Goal: Task Accomplishment & Management: Manage account settings

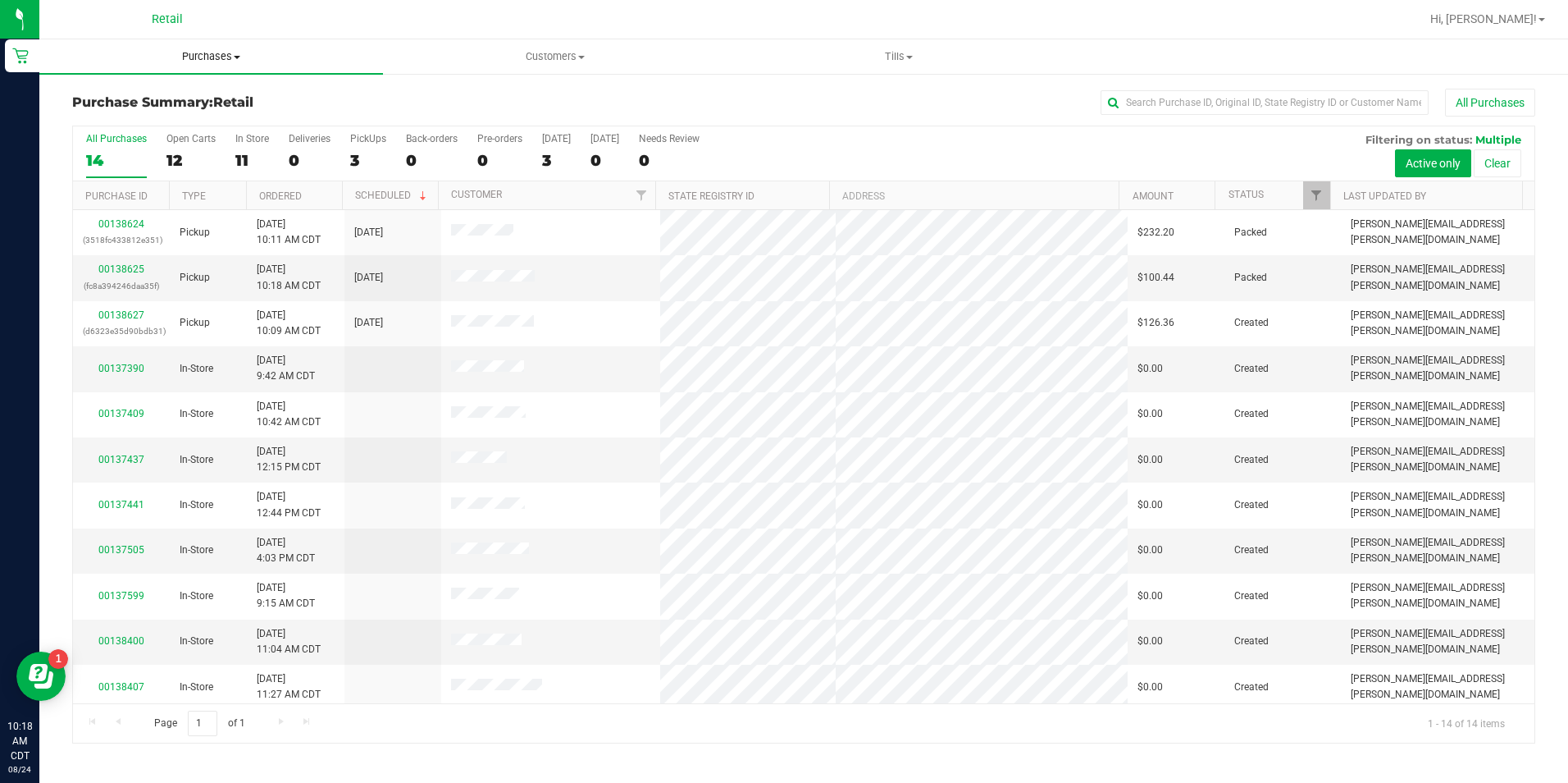
click at [373, 40] on uib-tab-heading "Purchases Summary of purchases Fulfillment All purchases" at bounding box center [211, 56] width 343 height 34
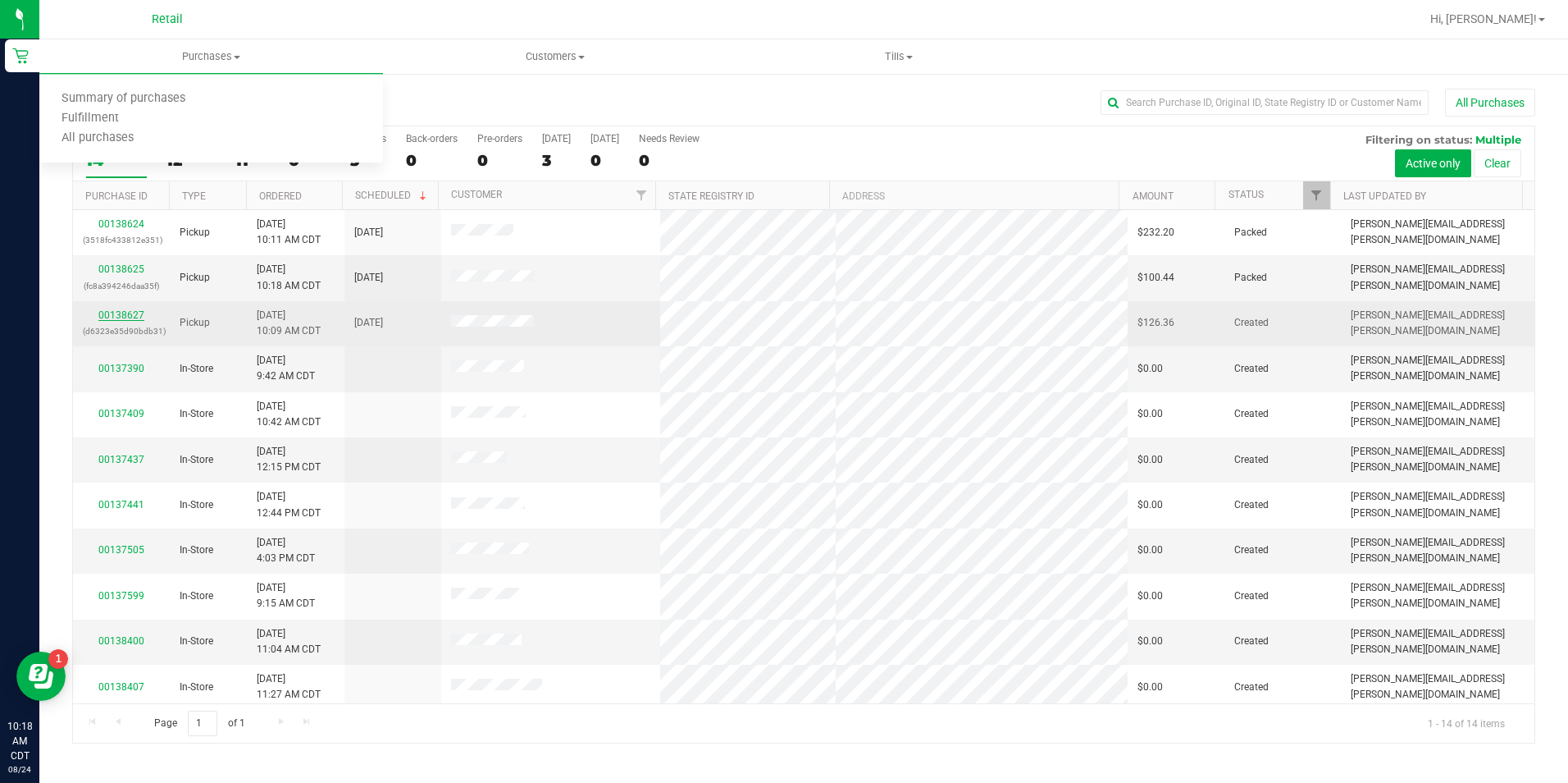
click at [117, 314] on link "00138627" at bounding box center [121, 315] width 45 height 11
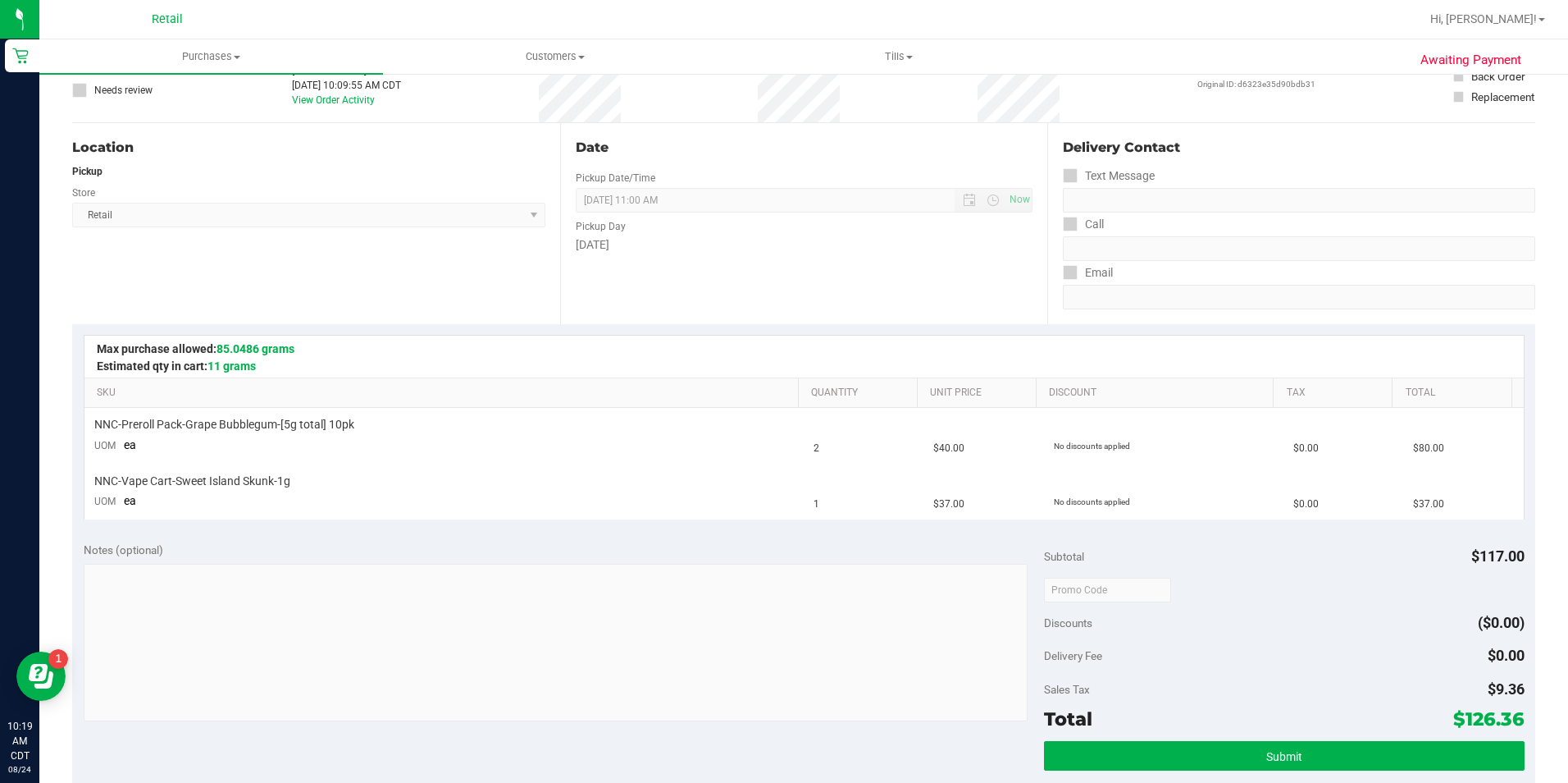
scroll to position [189, 0]
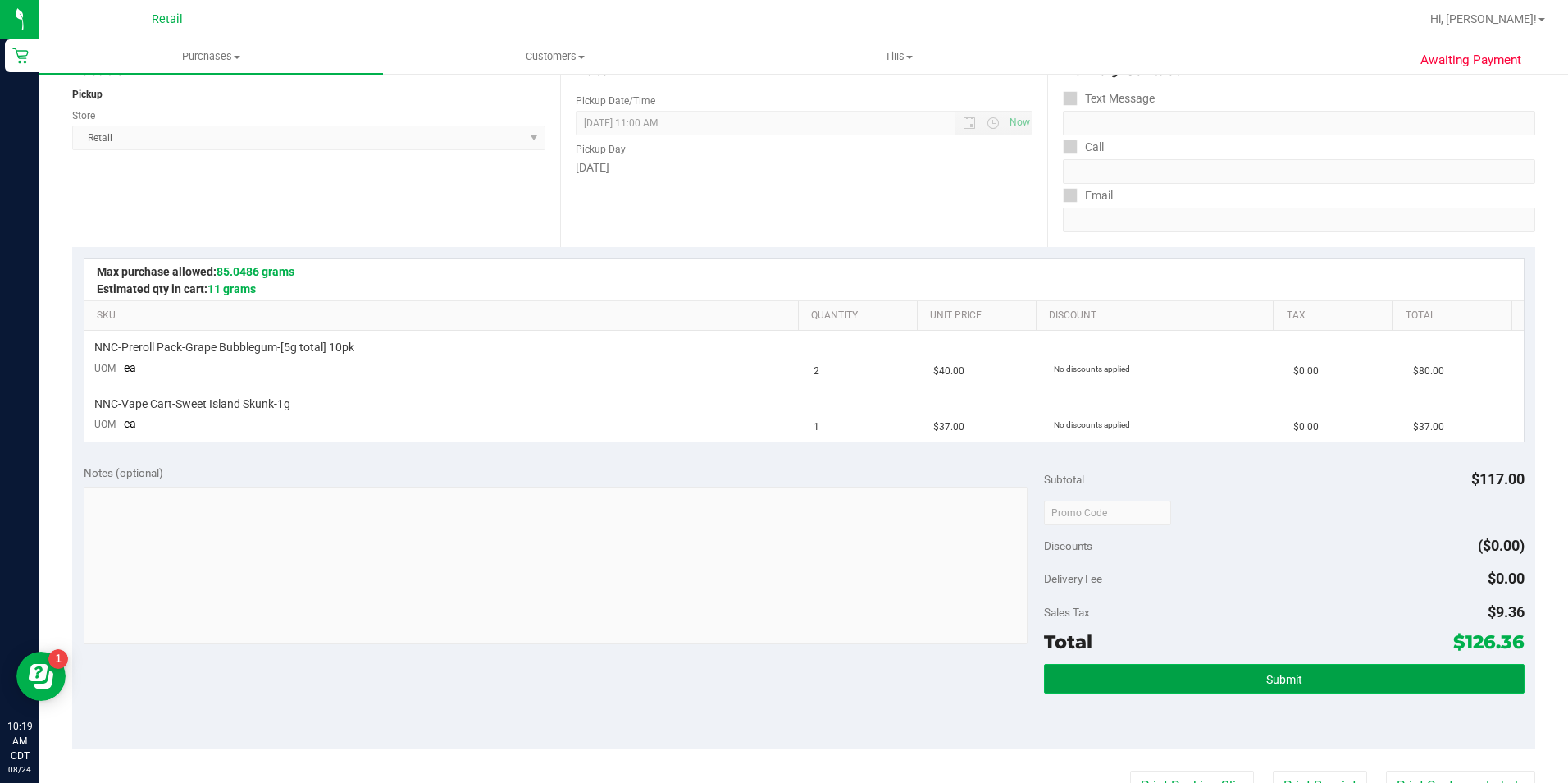
click at [1242, 672] on button "Submit" at bounding box center [1285, 679] width 481 height 30
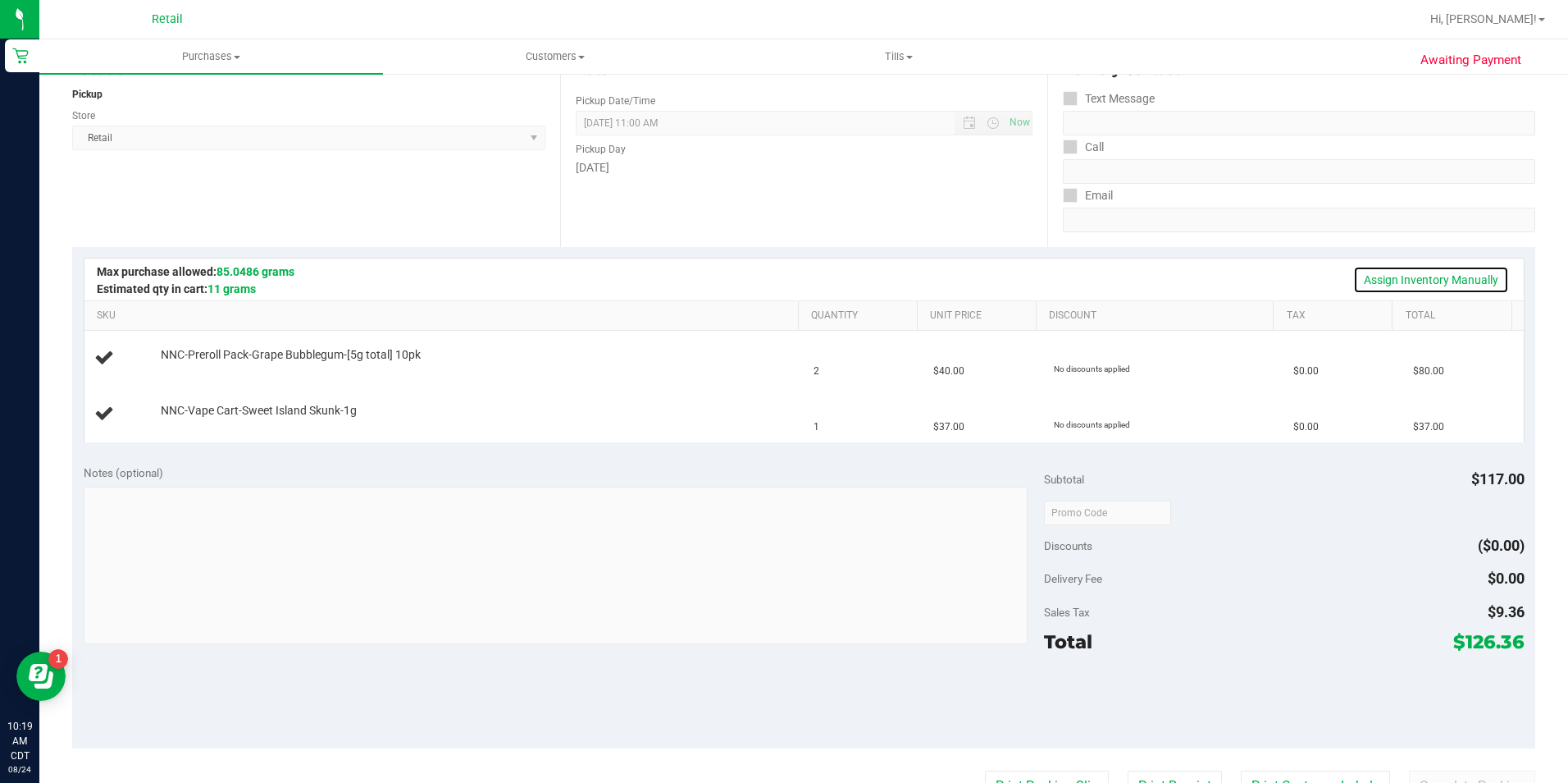
click at [1447, 279] on link "Assign Inventory Manually" at bounding box center [1432, 280] width 156 height 28
click at [182, 371] on link "Add Package" at bounding box center [190, 366] width 59 height 11
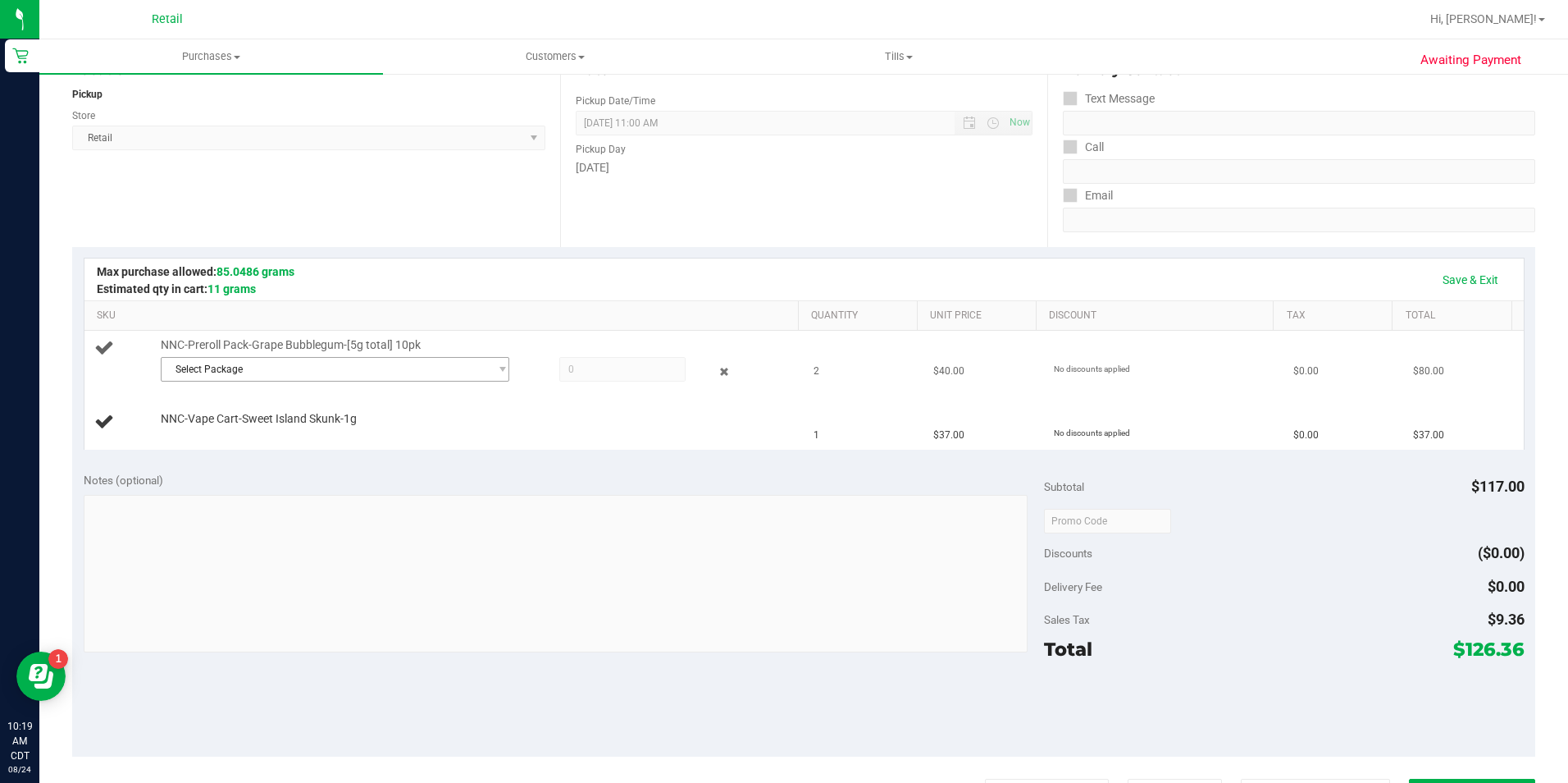
click at [356, 376] on span "Select Package" at bounding box center [325, 369] width 328 height 23
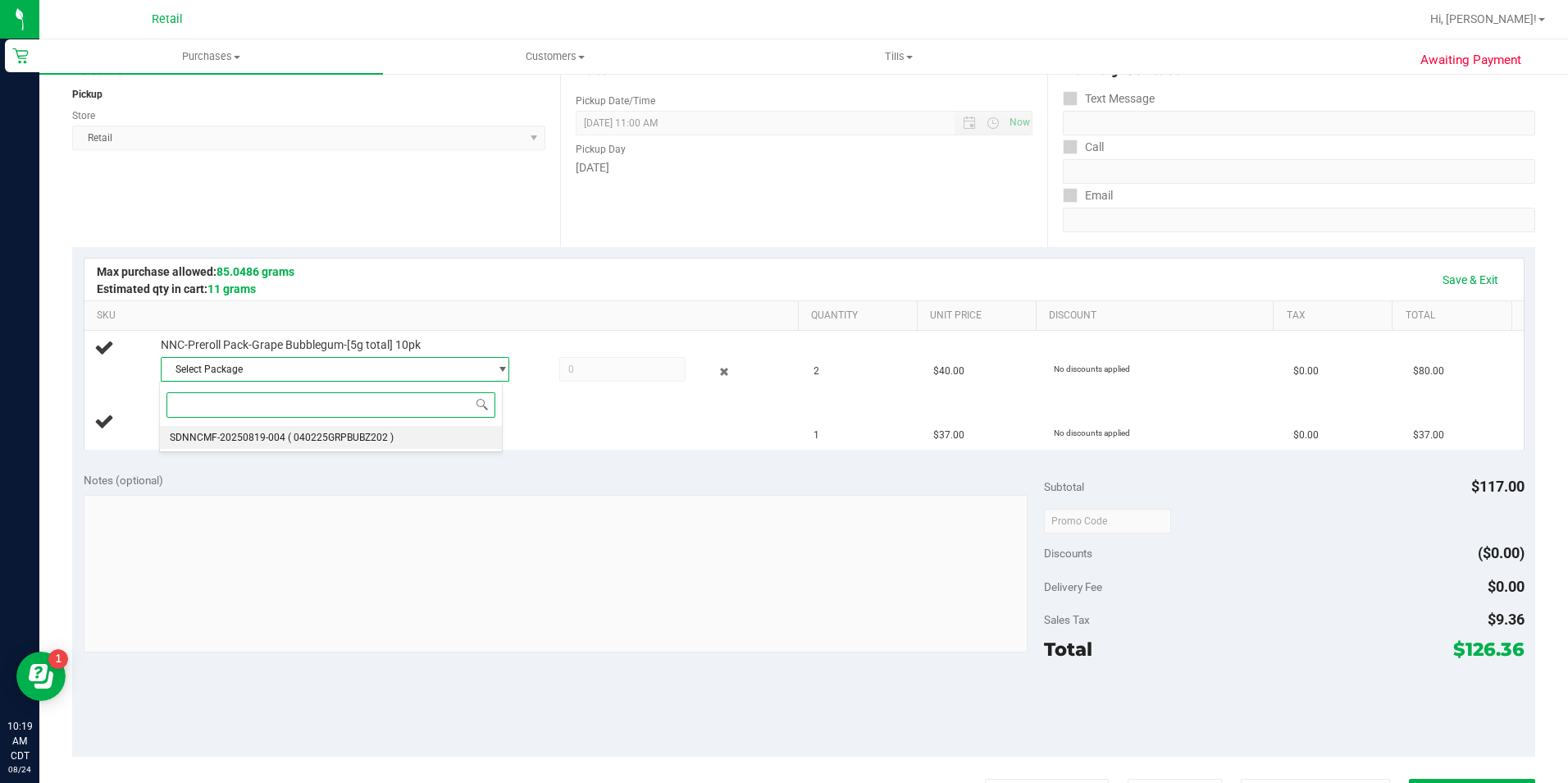
click at [390, 443] on li "SDNNCMF-20250819-004 ( 040225GRPBUBZ202 )" at bounding box center [330, 437] width 342 height 23
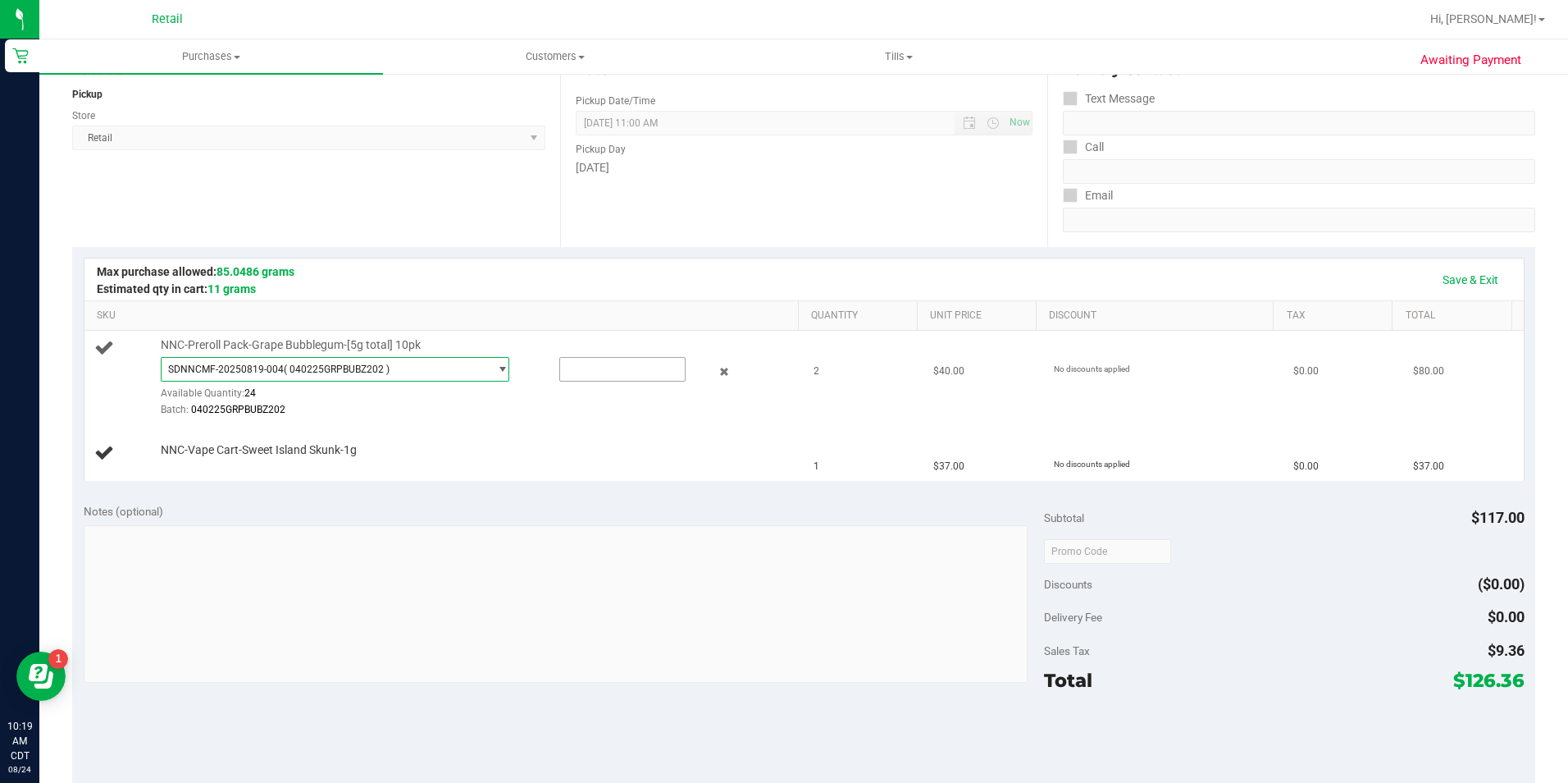
click at [610, 371] on input "text" at bounding box center [622, 369] width 124 height 23
type input "2"
type input "2.0000"
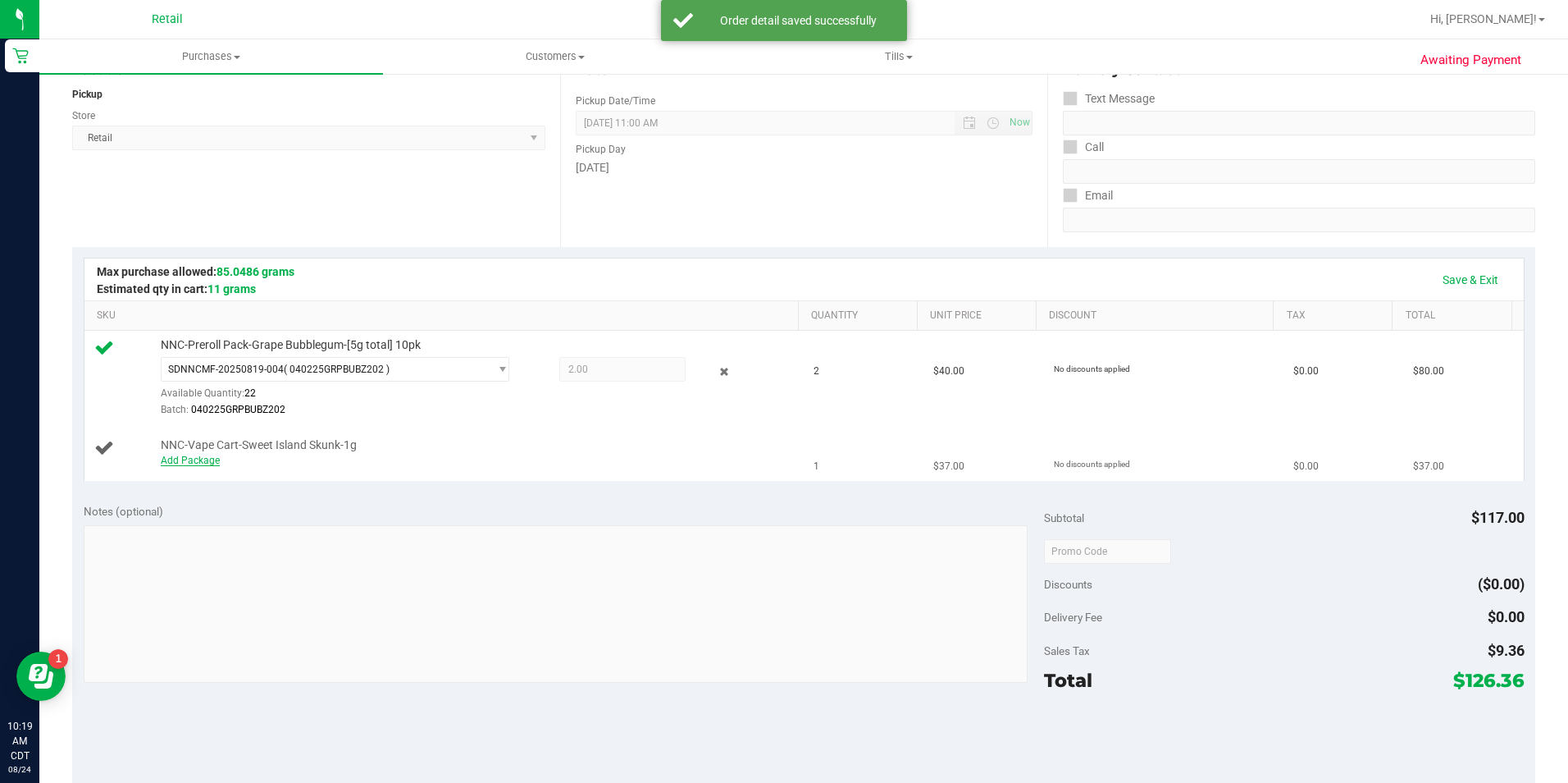
click at [188, 462] on link "Add Package" at bounding box center [190, 460] width 59 height 11
click at [261, 474] on span "Select Package" at bounding box center [325, 464] width 328 height 23
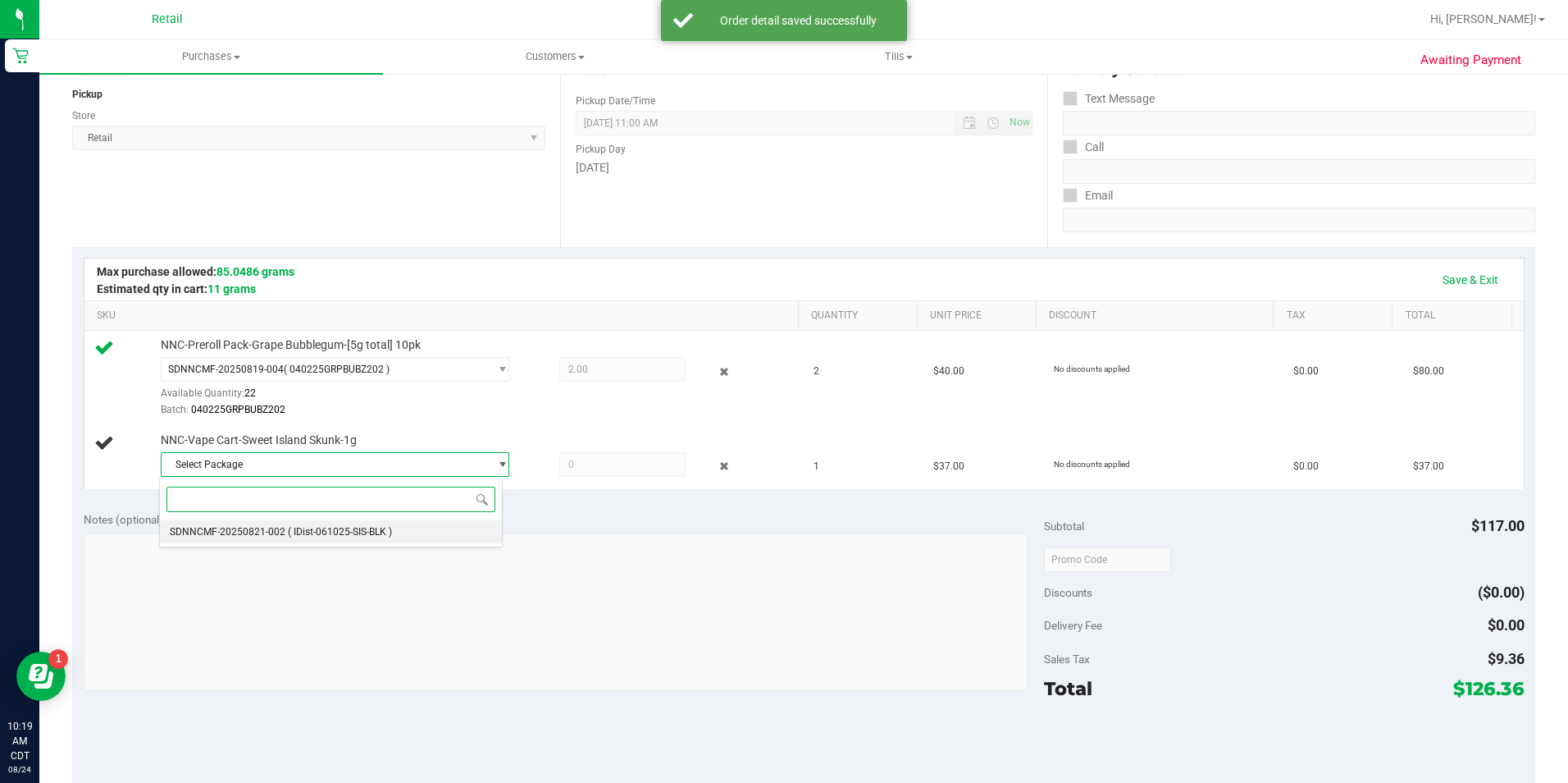
click at [287, 542] on li "SDNNCMF-20250821-002 ( IDist-061025-SIS-BLK )" at bounding box center [330, 531] width 342 height 23
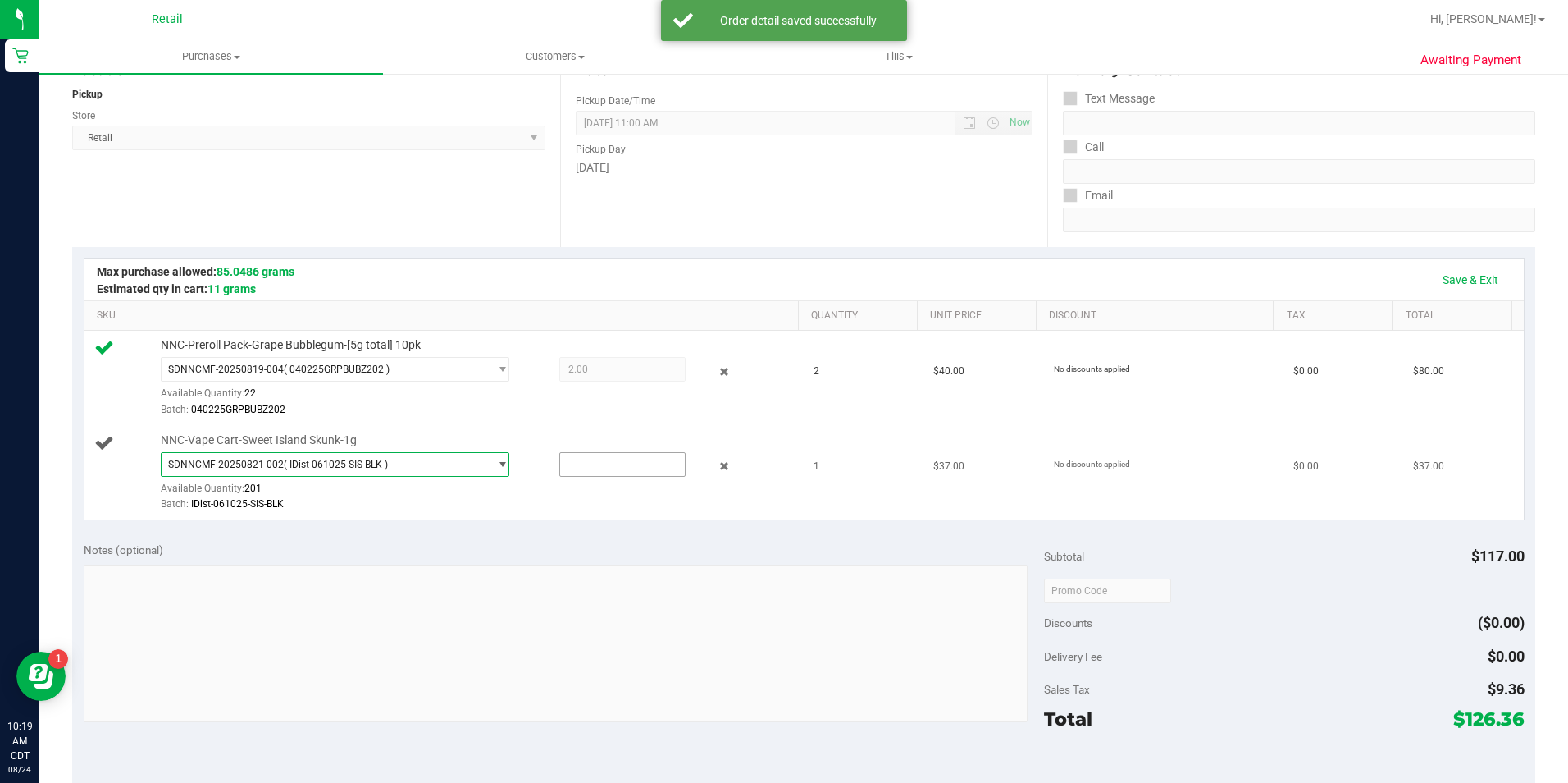
click at [641, 458] on input "text" at bounding box center [622, 464] width 124 height 23
type input "1"
type input "1.0000"
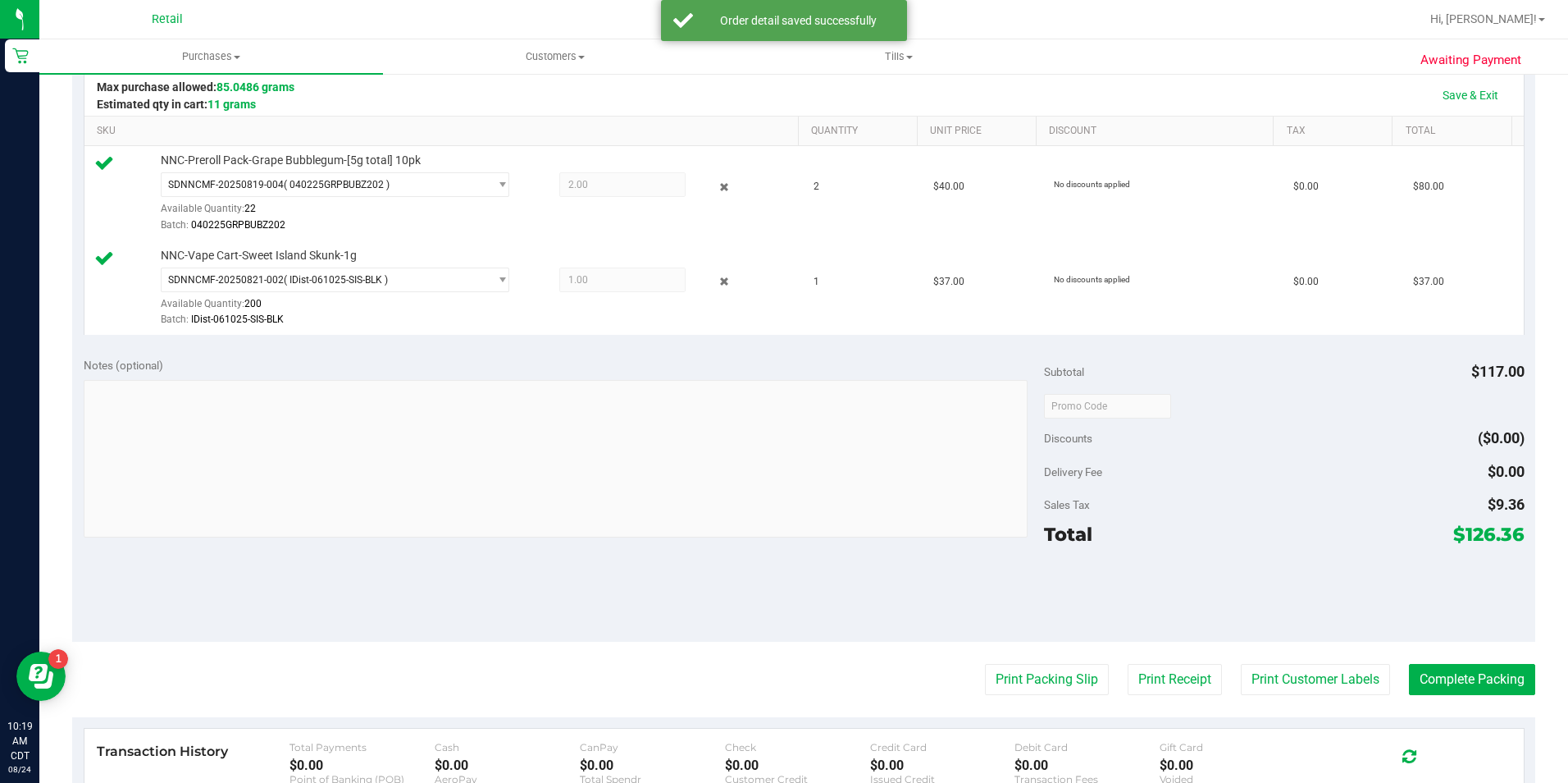
scroll to position [374, 0]
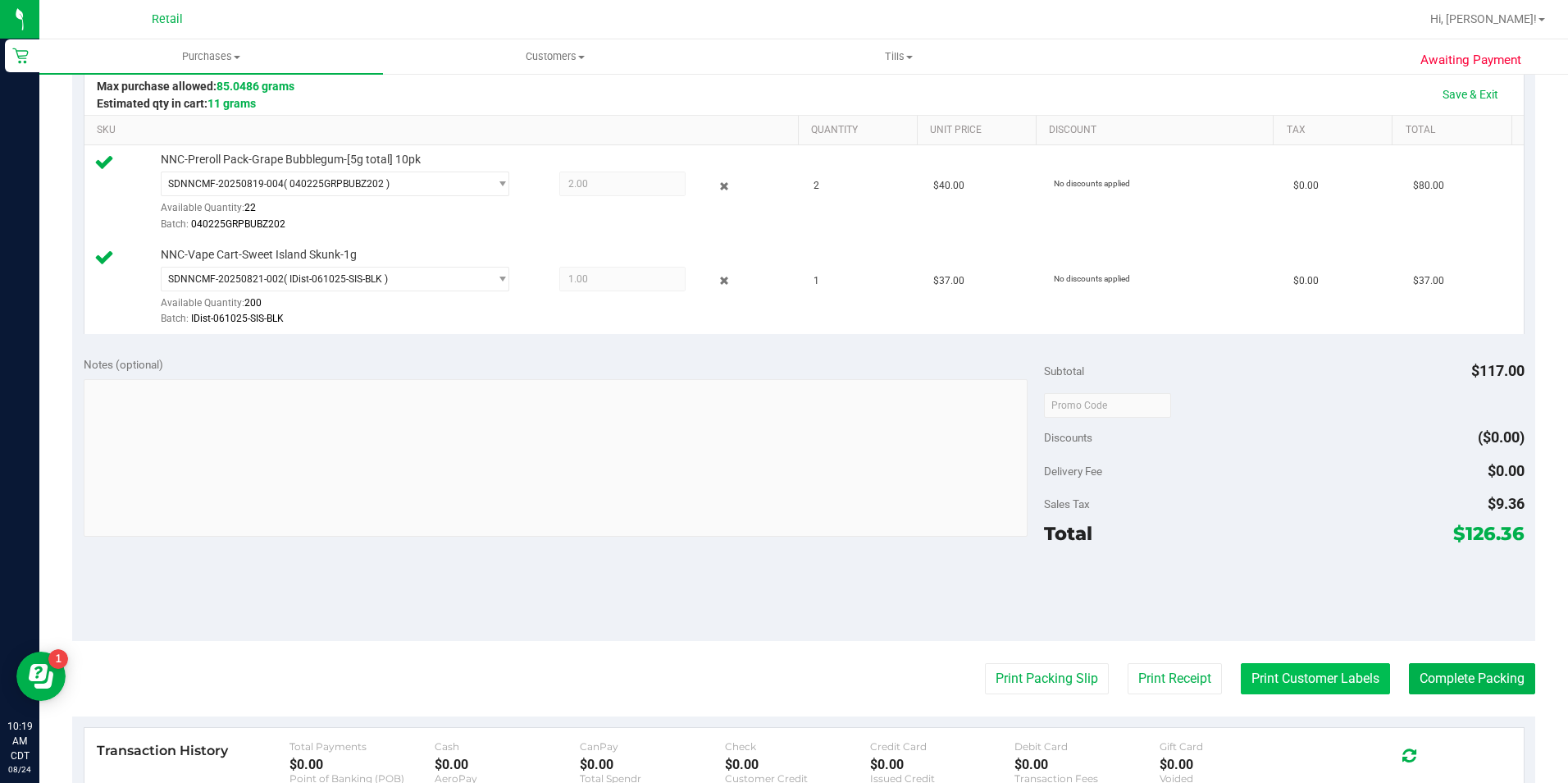
click at [1266, 686] on button "Print Customer Labels" at bounding box center [1315, 679] width 149 height 32
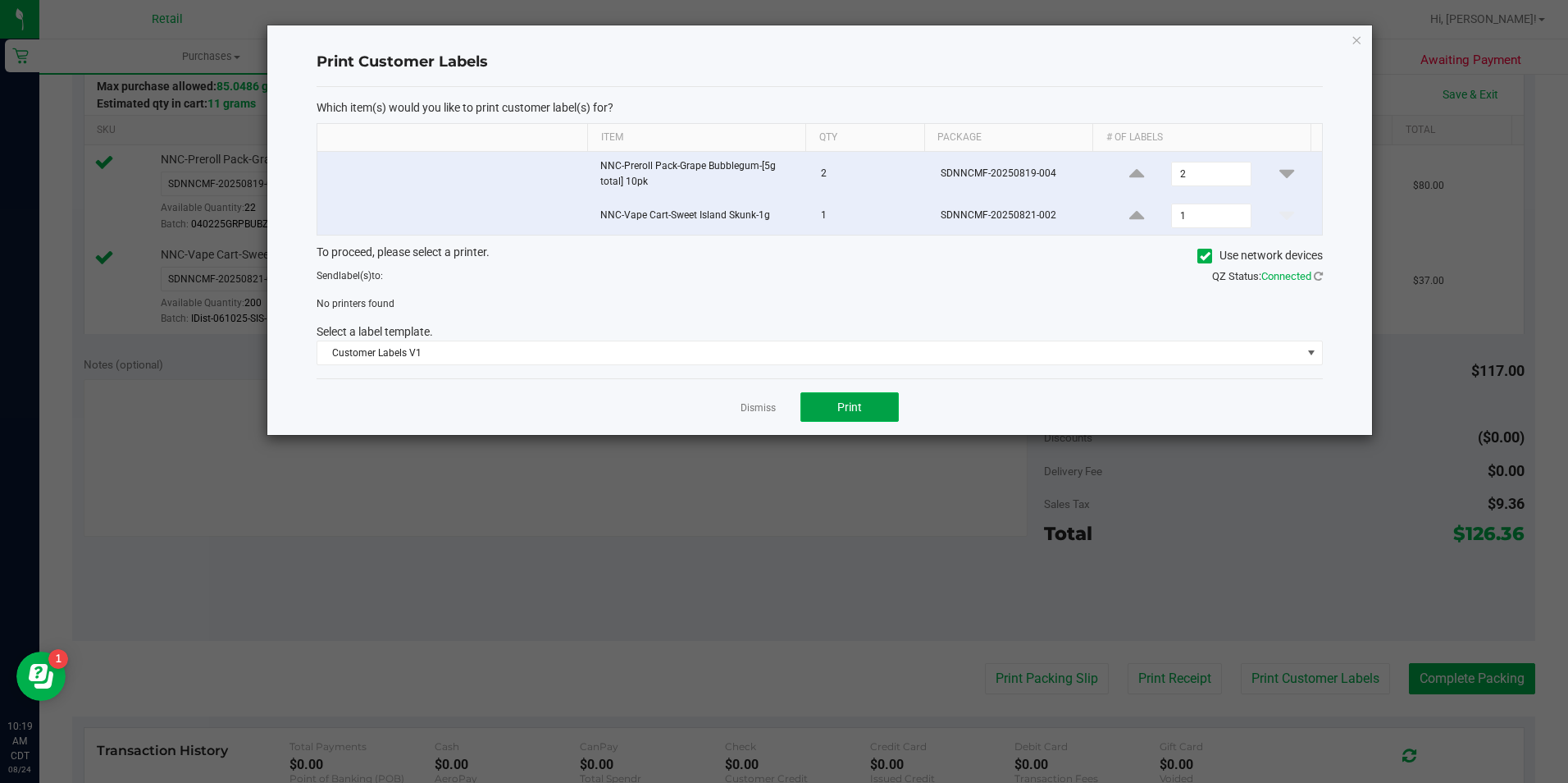
click at [864, 412] on button "Print" at bounding box center [849, 407] width 98 height 30
click at [1201, 256] on icon at bounding box center [1205, 256] width 10 height 0
click at [0, 0] on input "Use network devices" at bounding box center [0, 0] width 0 height 0
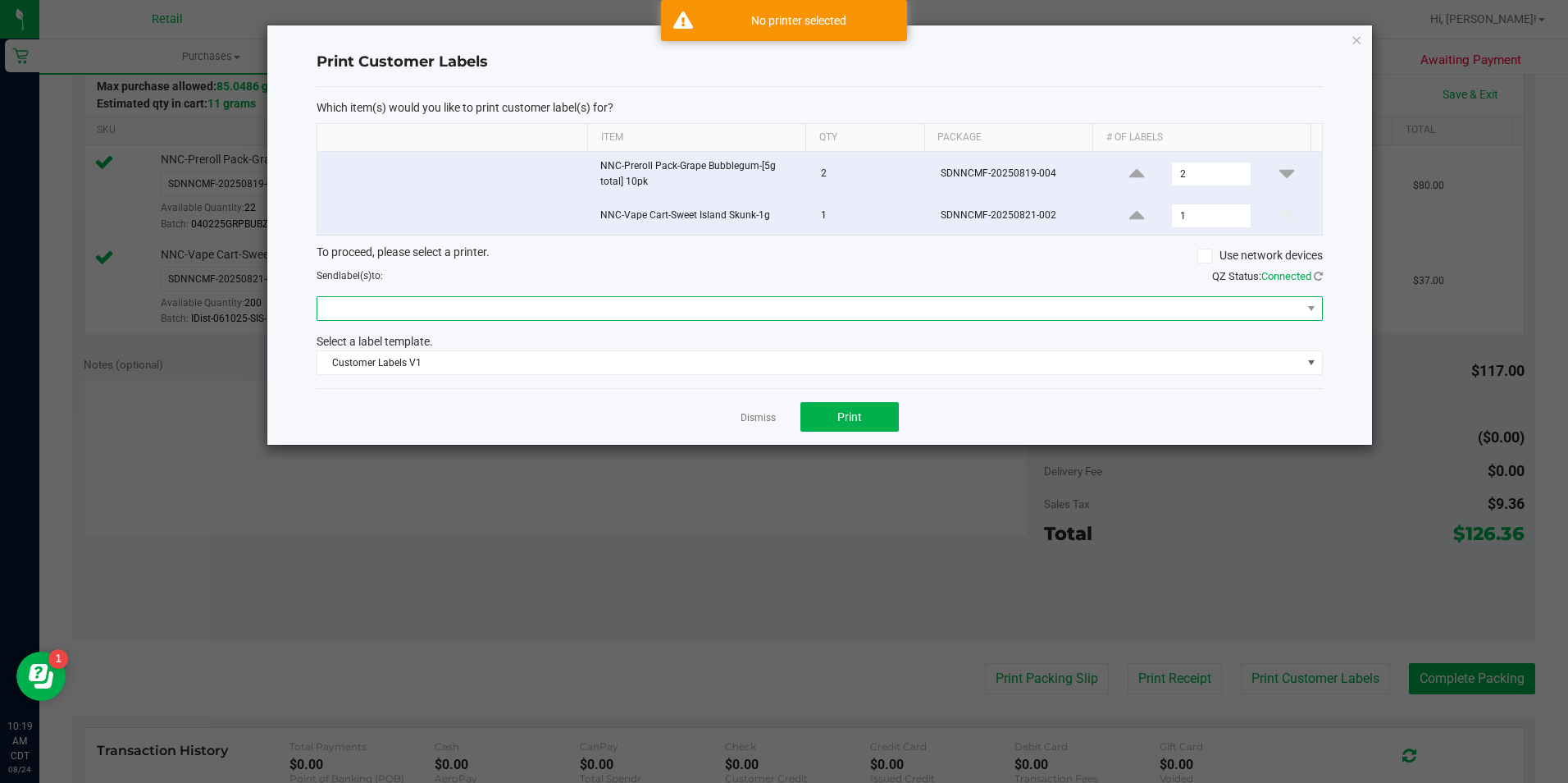
click at [814, 306] on span at bounding box center [810, 308] width 984 height 23
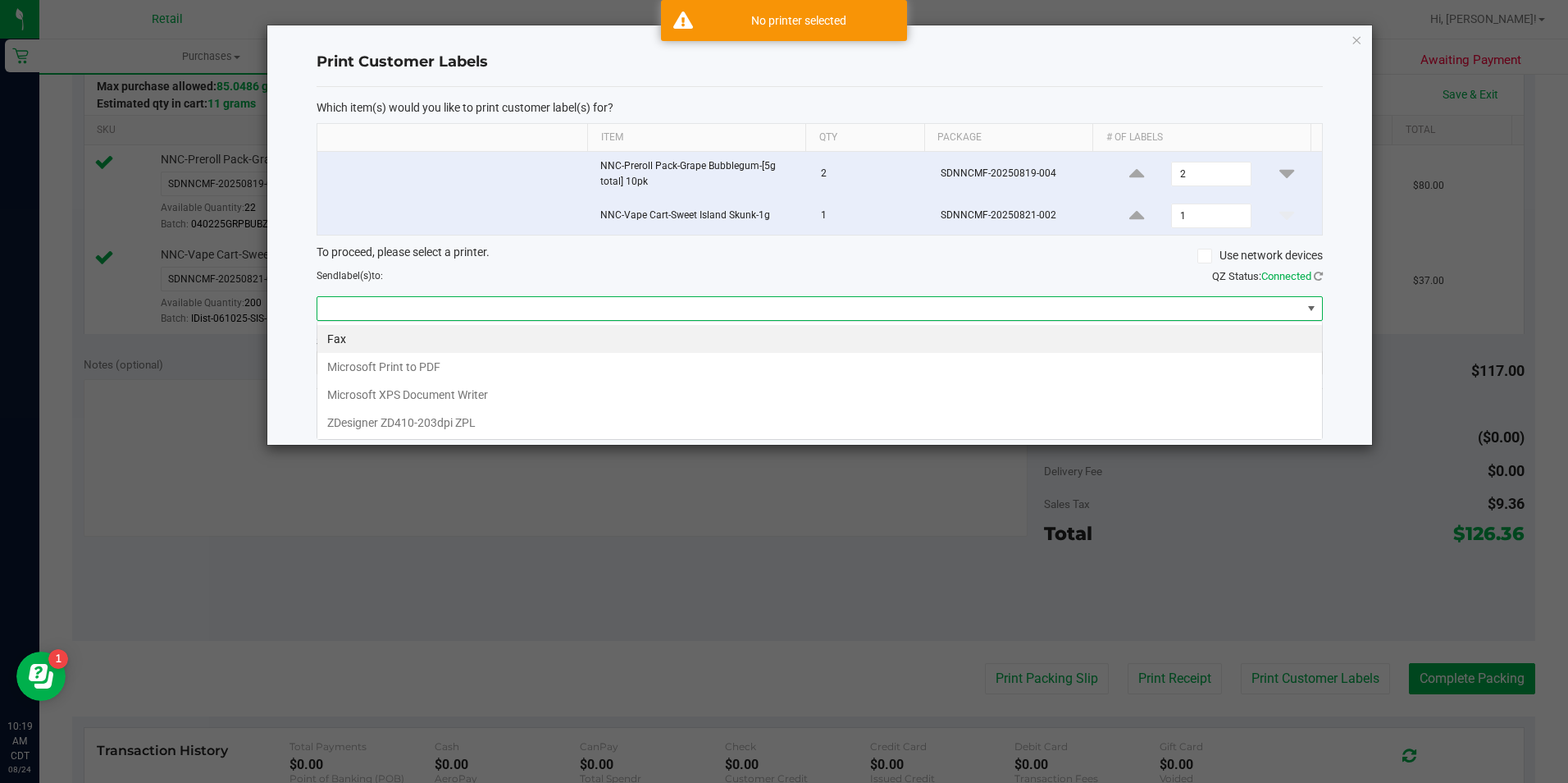
scroll to position [25, 1006]
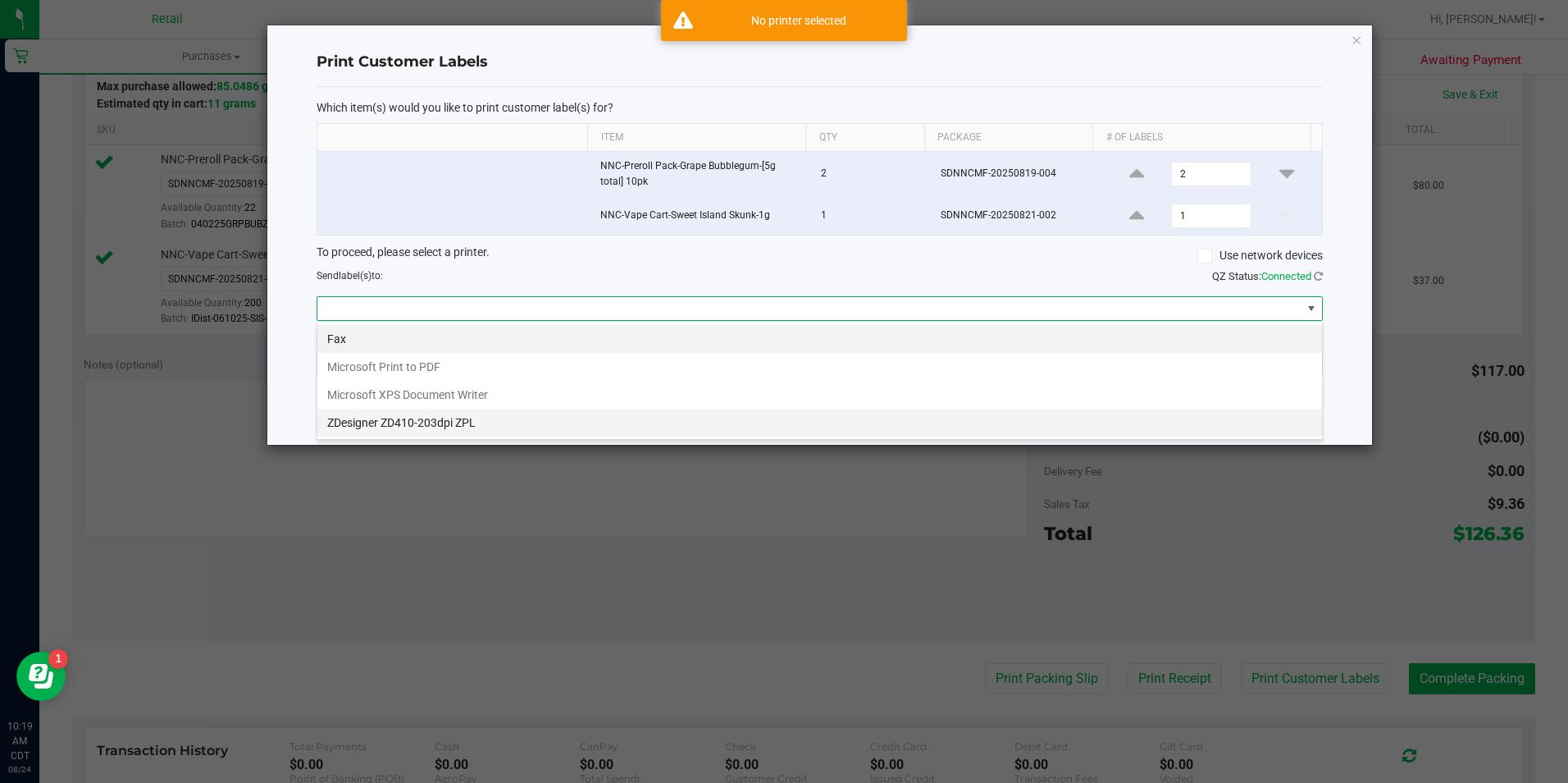
click at [579, 426] on ZPL "ZDesigner ZD410-203dpi ZPL" at bounding box center [820, 423] width 1004 height 28
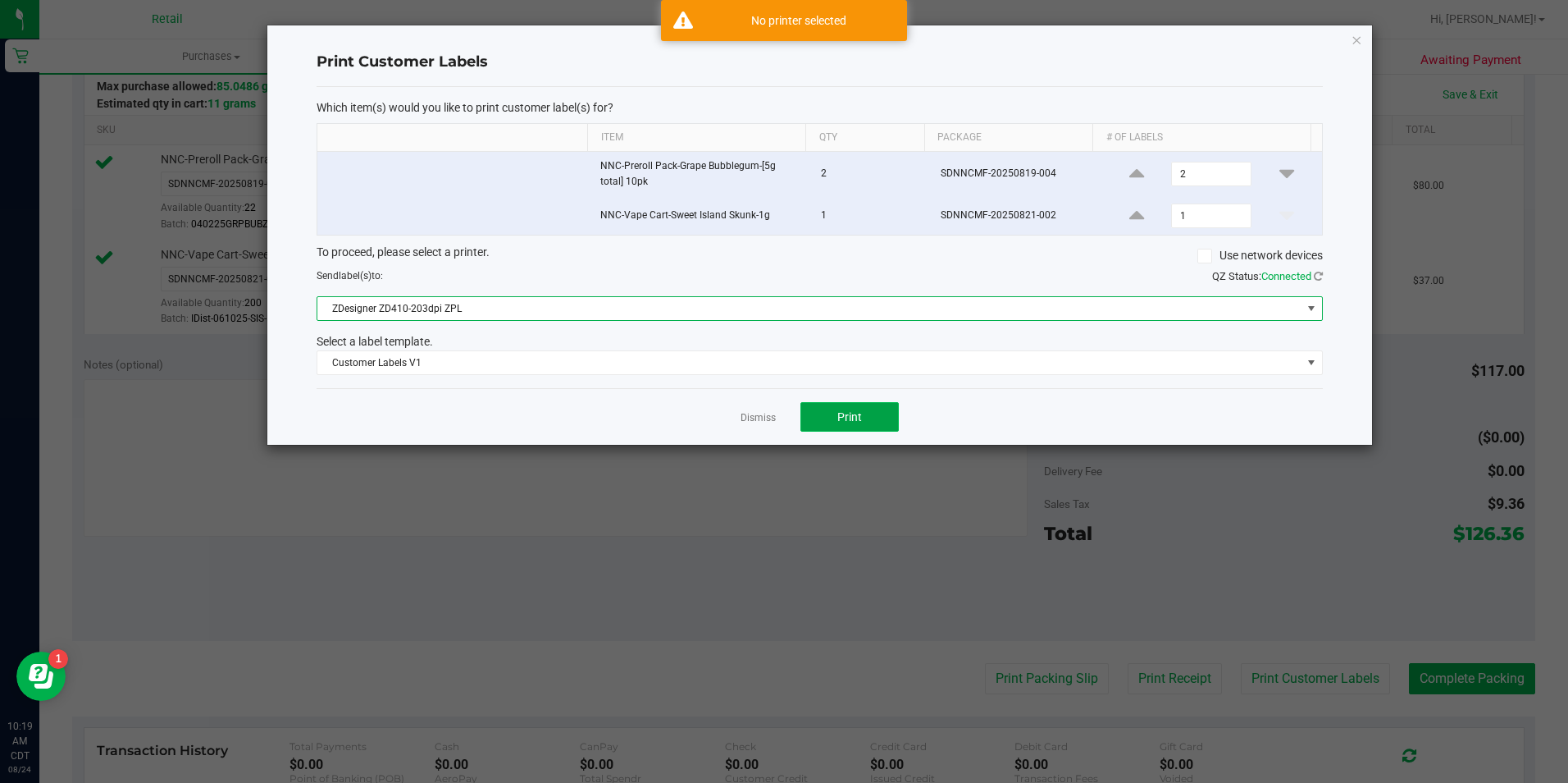
click at [837, 421] on span "Print" at bounding box center [849, 417] width 25 height 13
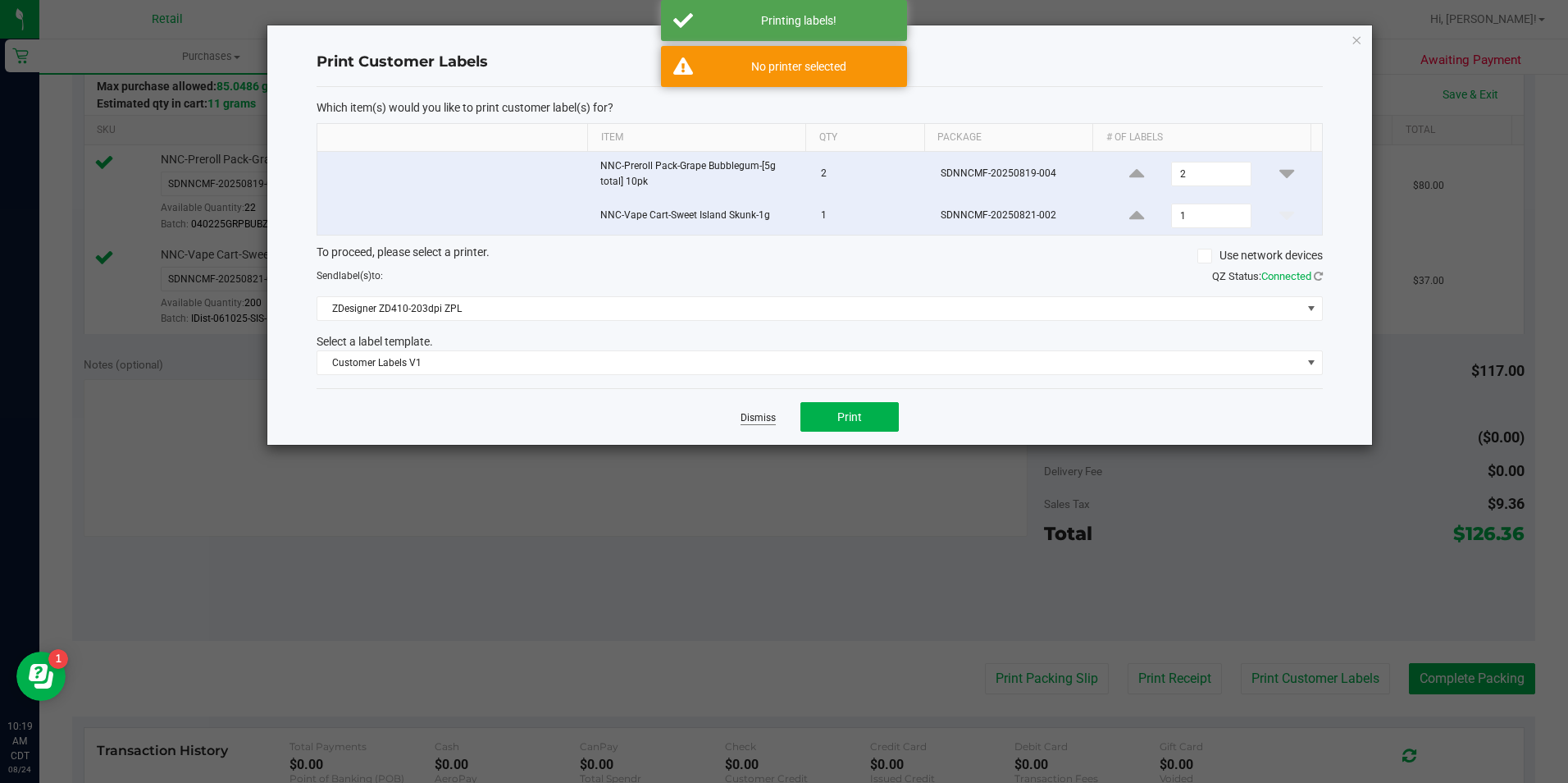
click at [758, 418] on link "Dismiss" at bounding box center [758, 418] width 35 height 14
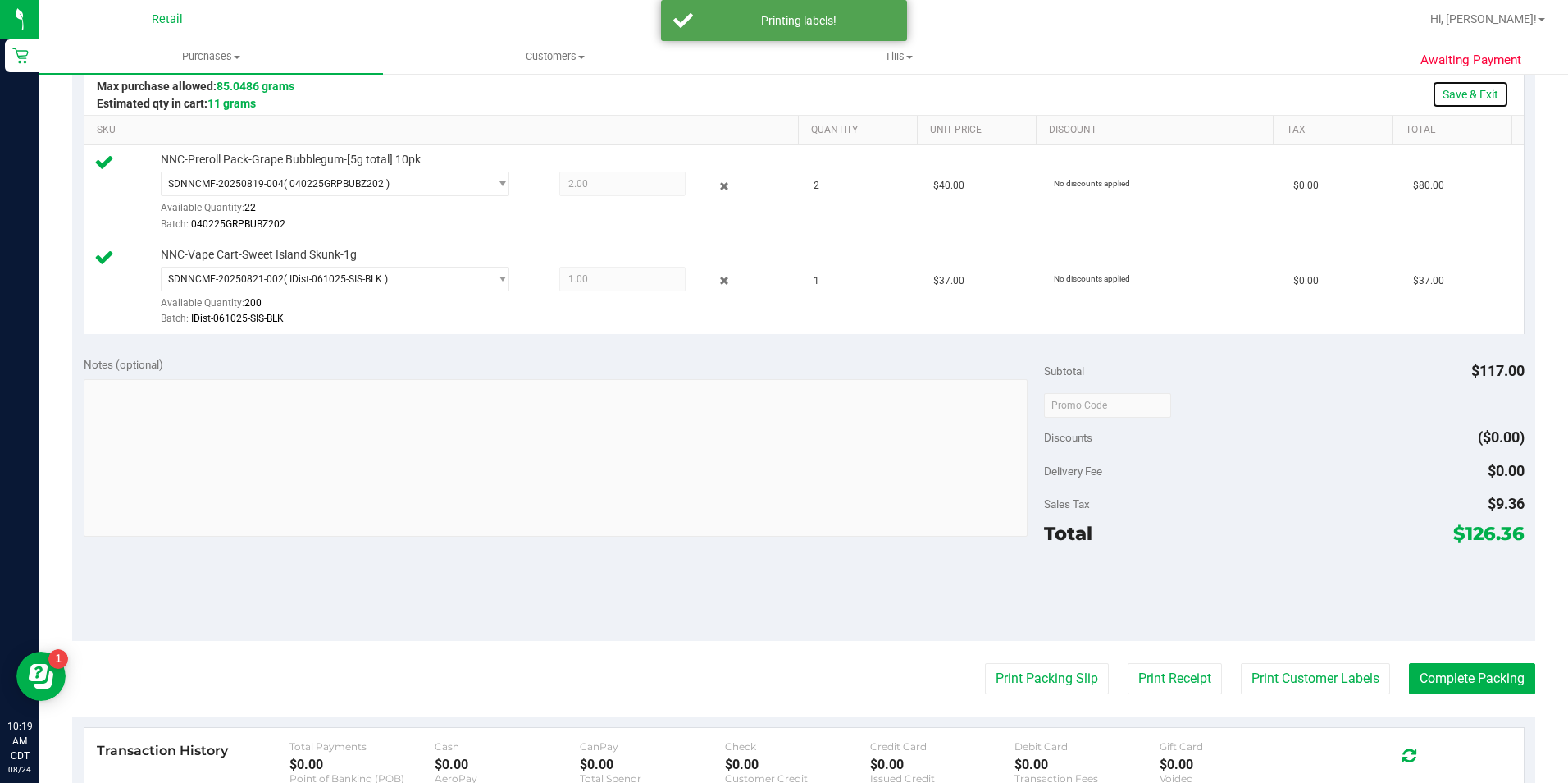
click at [1449, 95] on link "Save & Exit" at bounding box center [1471, 95] width 77 height 28
click at [1448, 687] on button "Complete Packing" at bounding box center [1472, 679] width 126 height 32
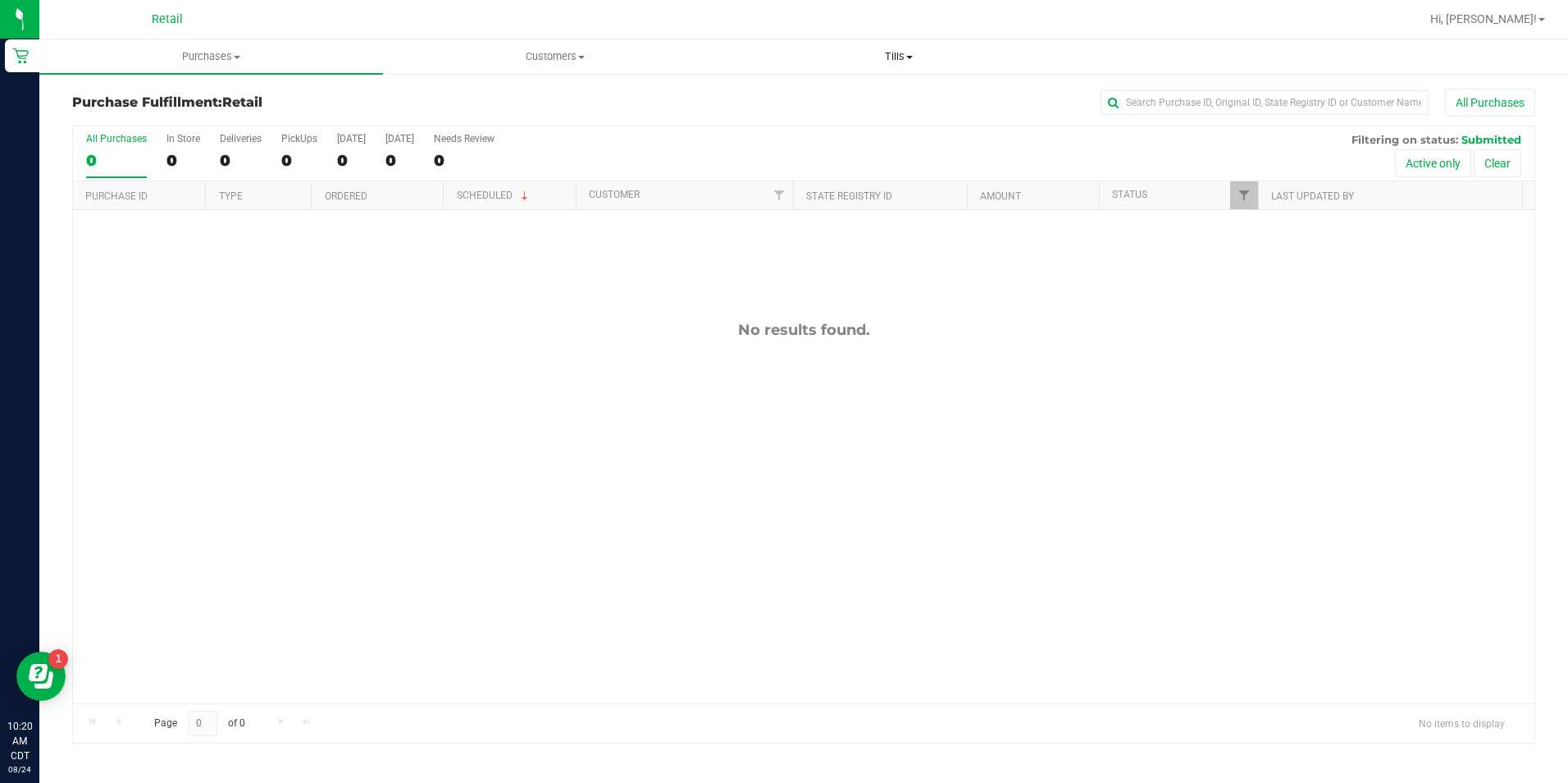
click at [917, 50] on span "Tills" at bounding box center [900, 57] width 342 height 15
click at [909, 106] on li "Manage tills" at bounding box center [900, 98] width 343 height 20
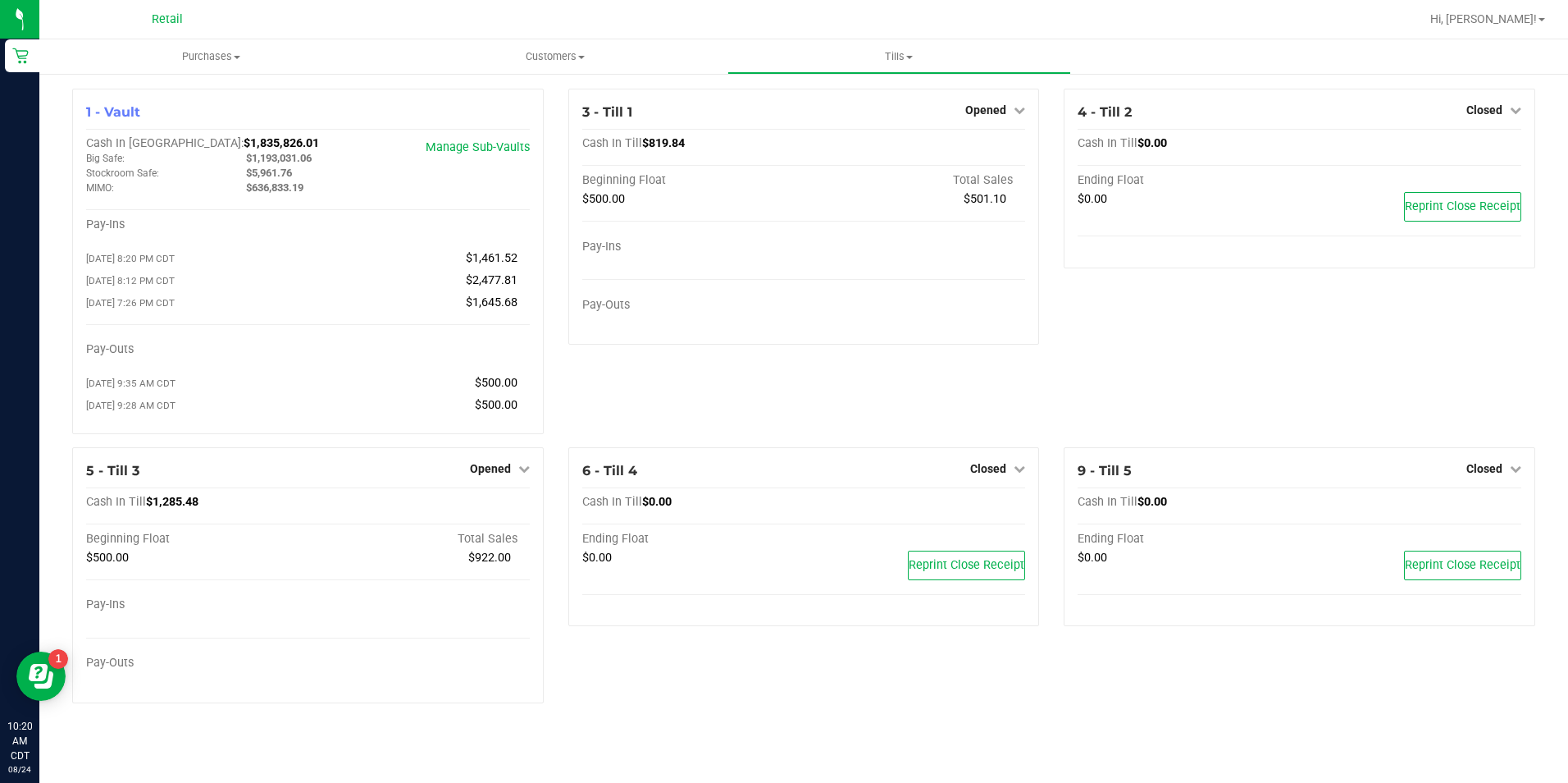
click at [1001, 110] on span "Opened" at bounding box center [986, 110] width 41 height 13
click at [997, 149] on link "Close Till" at bounding box center [989, 144] width 45 height 13
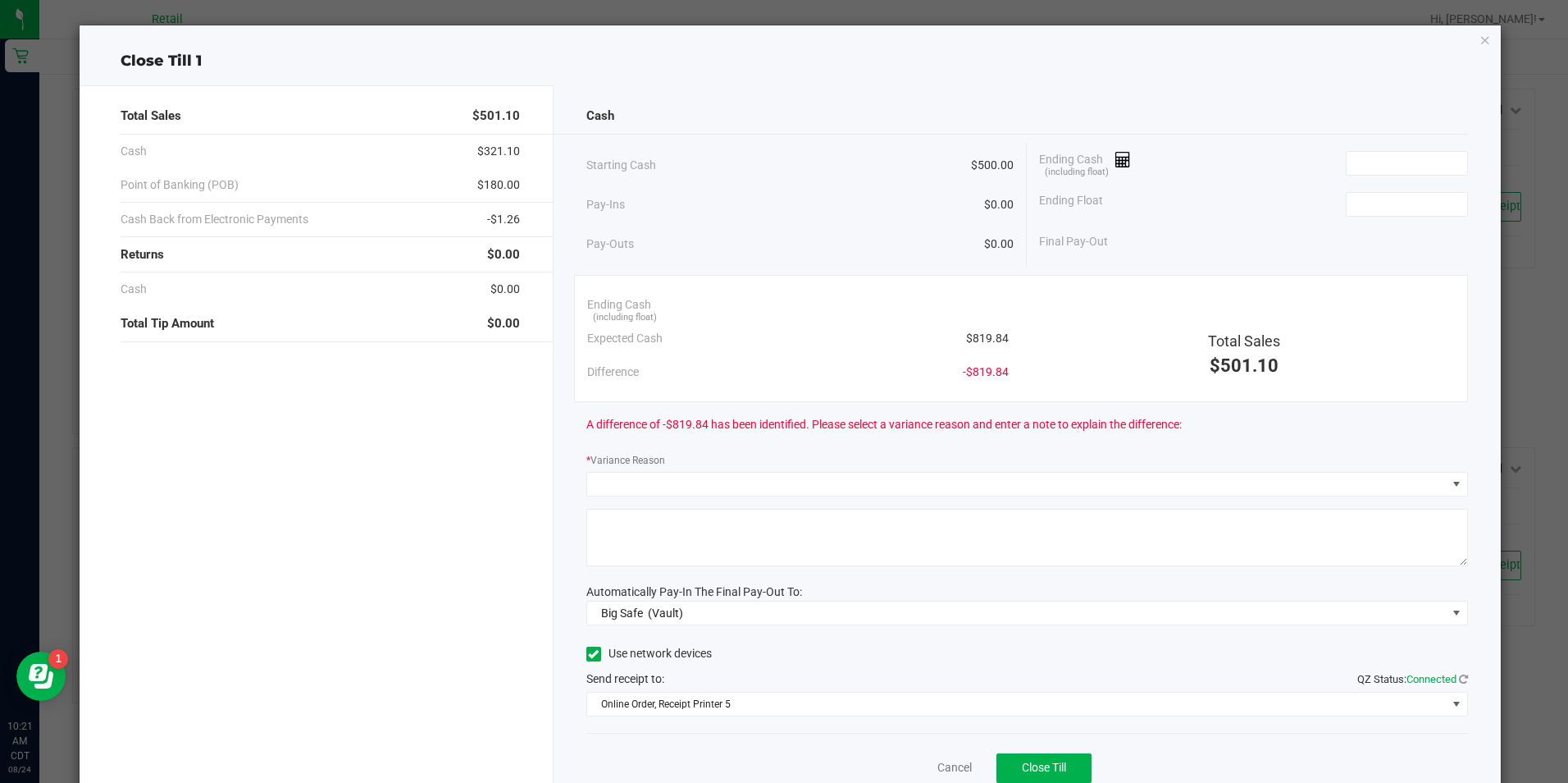
click at [1480, 47] on icon "button" at bounding box center [1485, 39] width 11 height 20
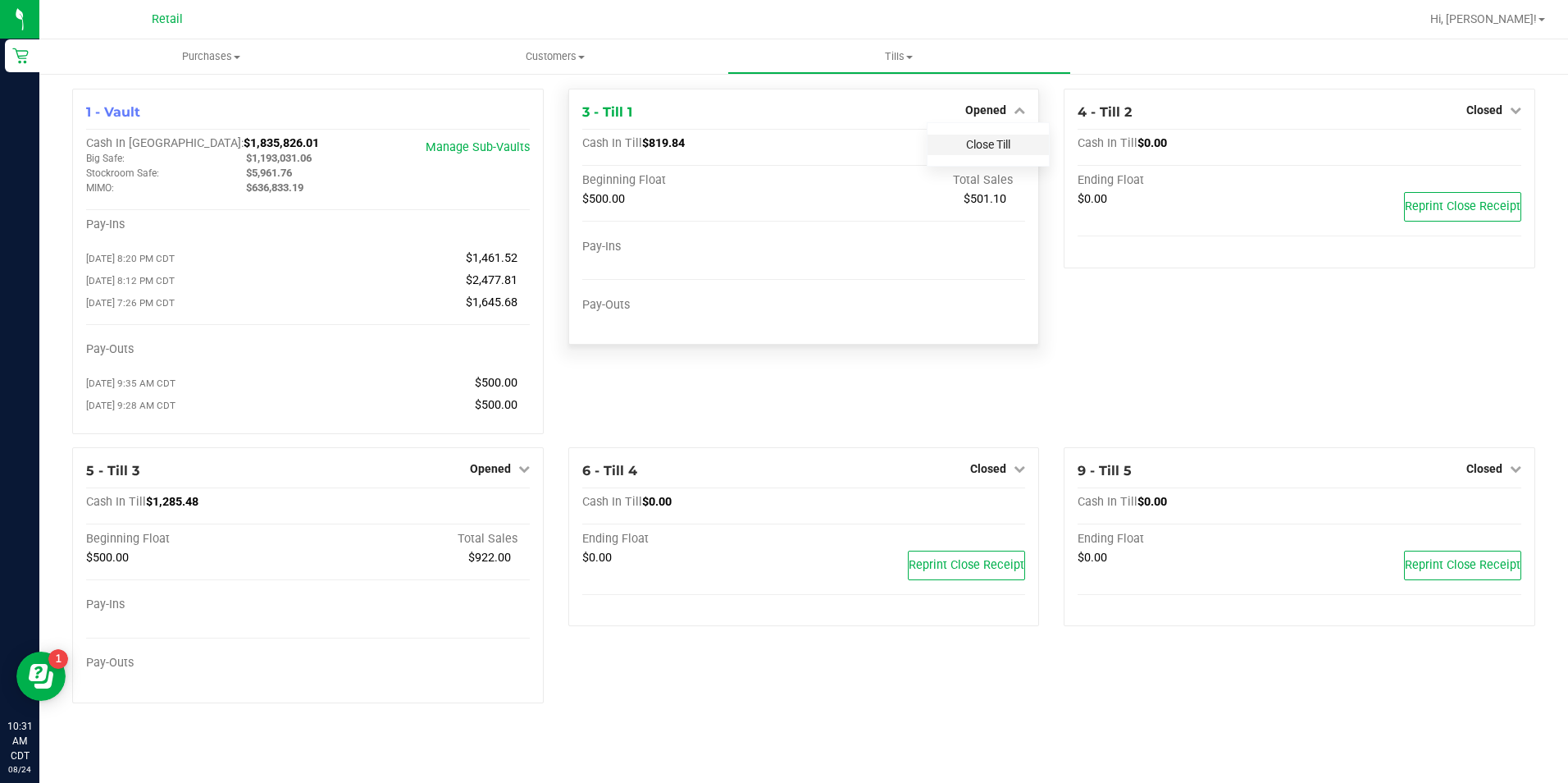
click at [1003, 147] on link "Close Till" at bounding box center [989, 144] width 45 height 13
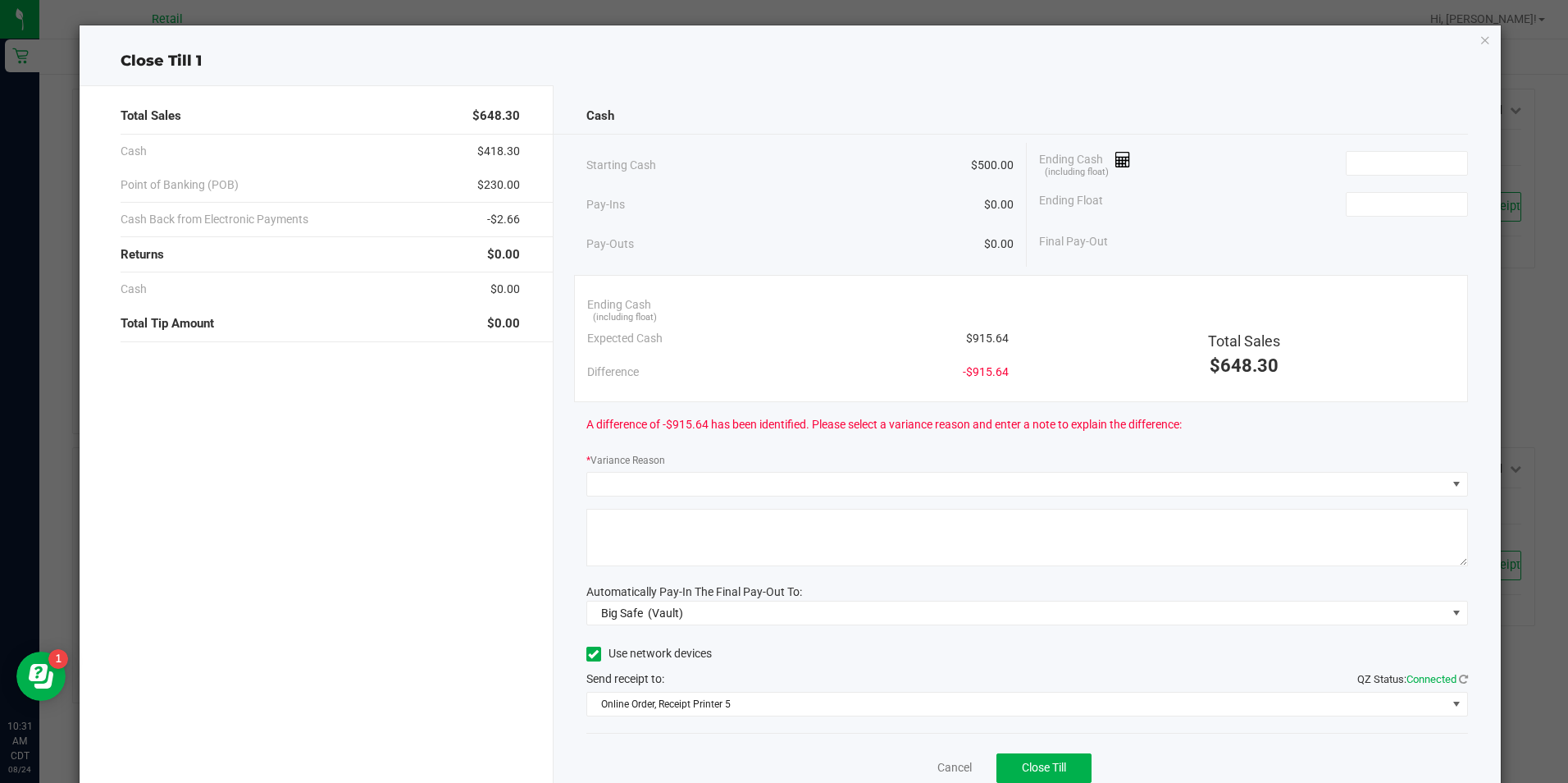
click at [1480, 43] on icon "button" at bounding box center [1485, 39] width 11 height 20
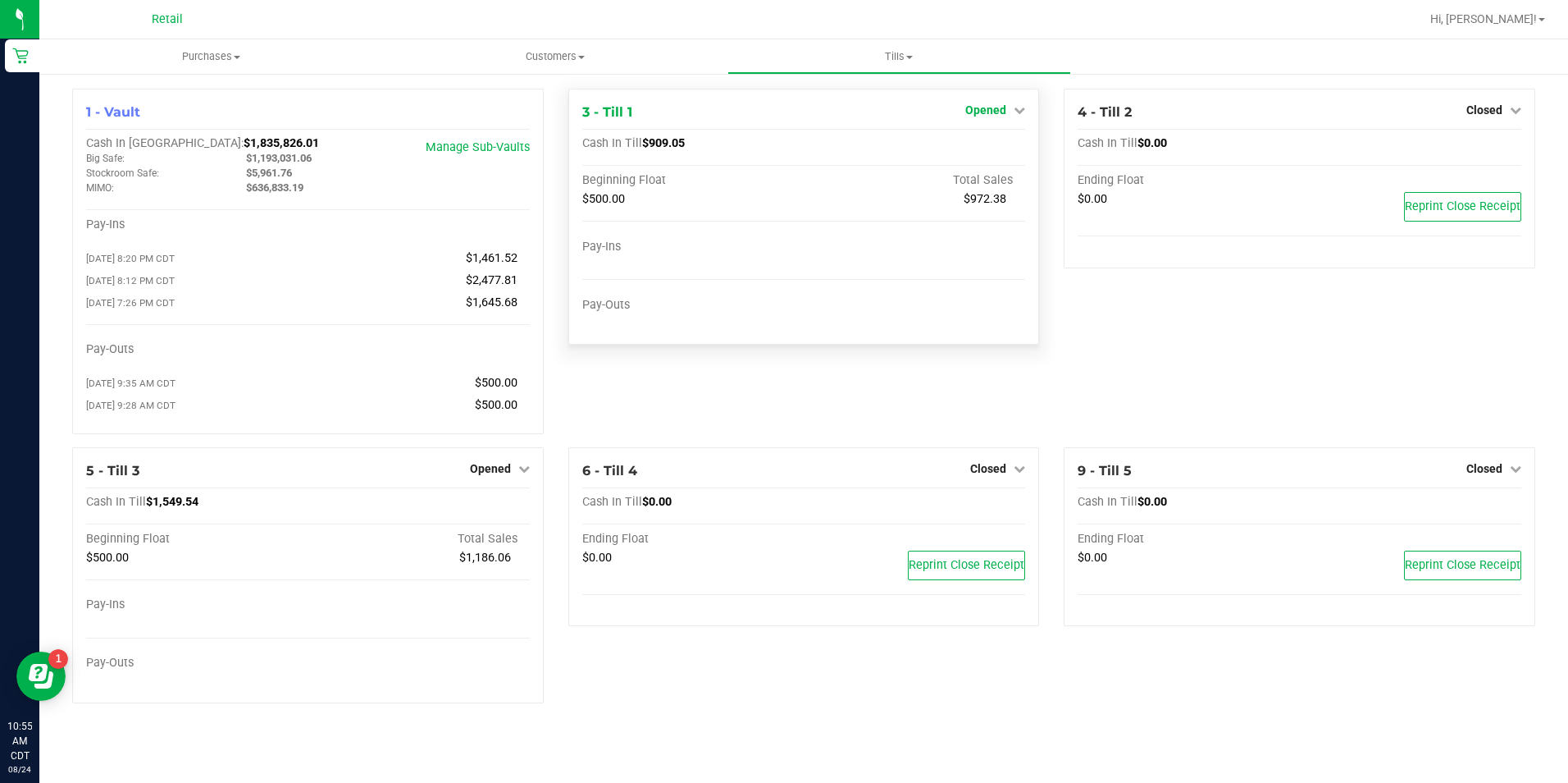
click at [1010, 105] on link "Opened" at bounding box center [995, 110] width 59 height 13
click at [1006, 150] on link "Close Till" at bounding box center [989, 144] width 45 height 13
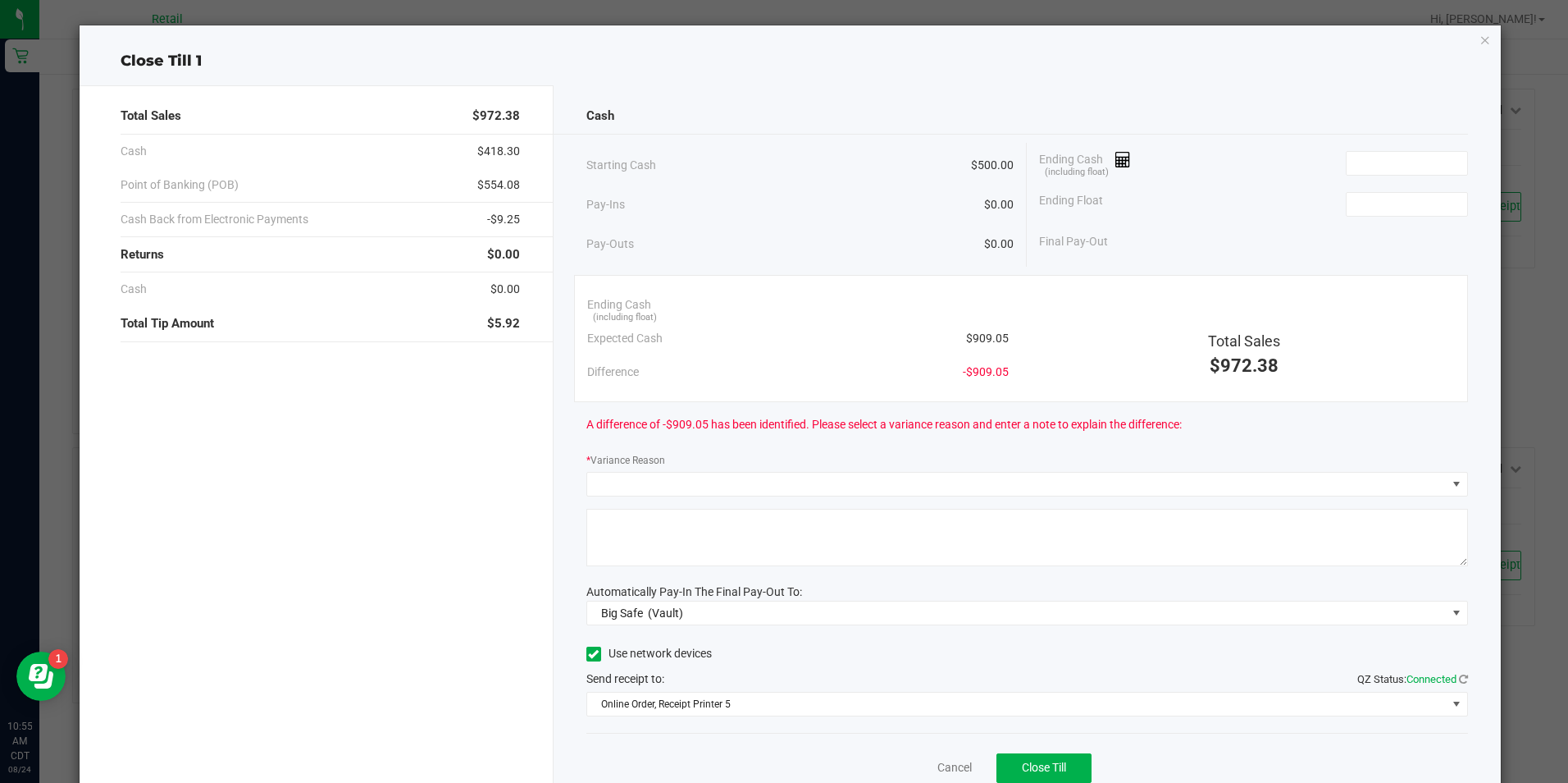
click at [1480, 45] on icon "button" at bounding box center [1485, 39] width 11 height 20
